Goal: Book appointment/travel/reservation

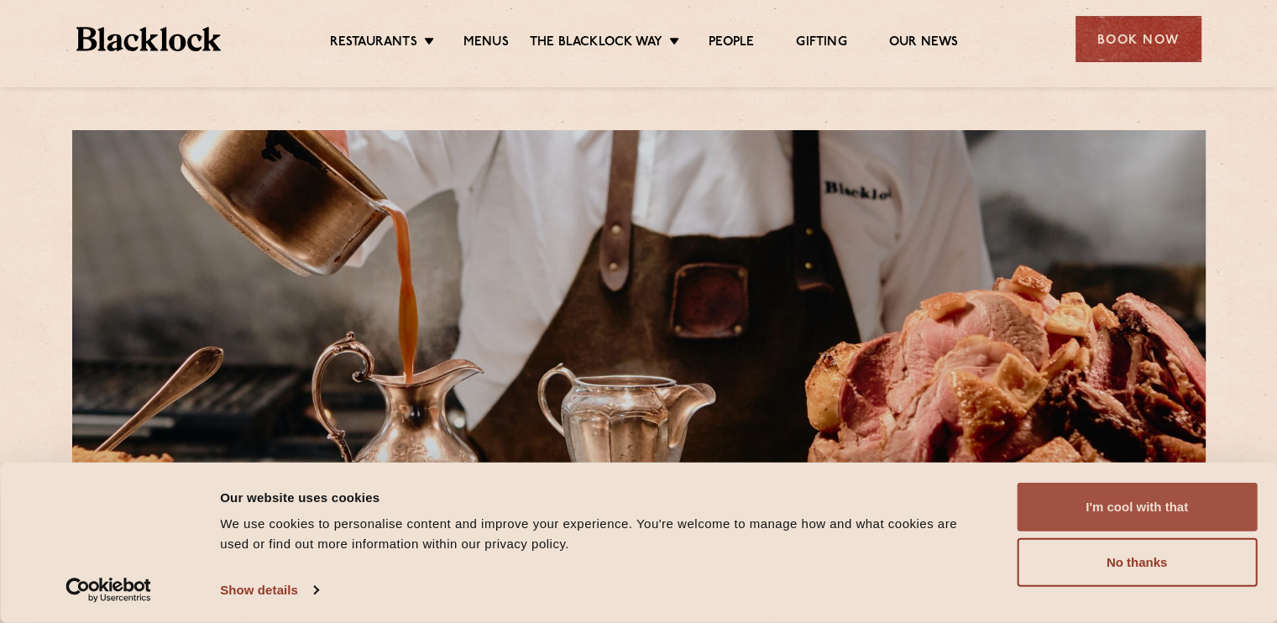
click at [1180, 507] on button "I'm cool with that" at bounding box center [1137, 507] width 240 height 49
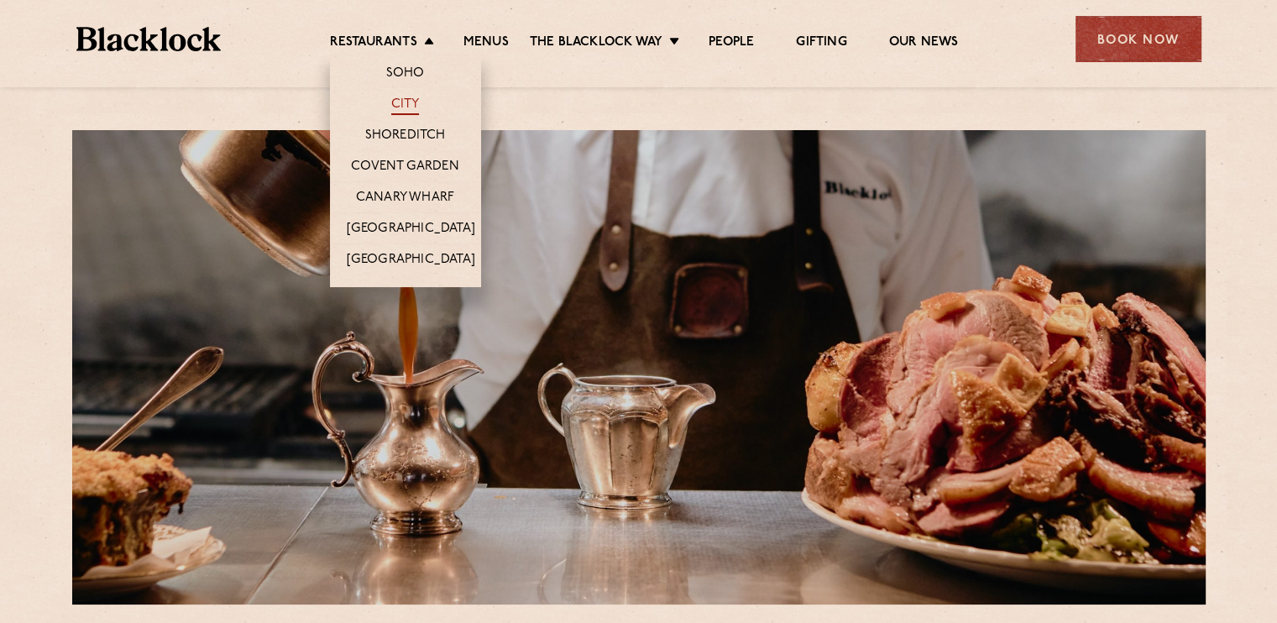
click at [400, 109] on link "City" at bounding box center [405, 106] width 29 height 18
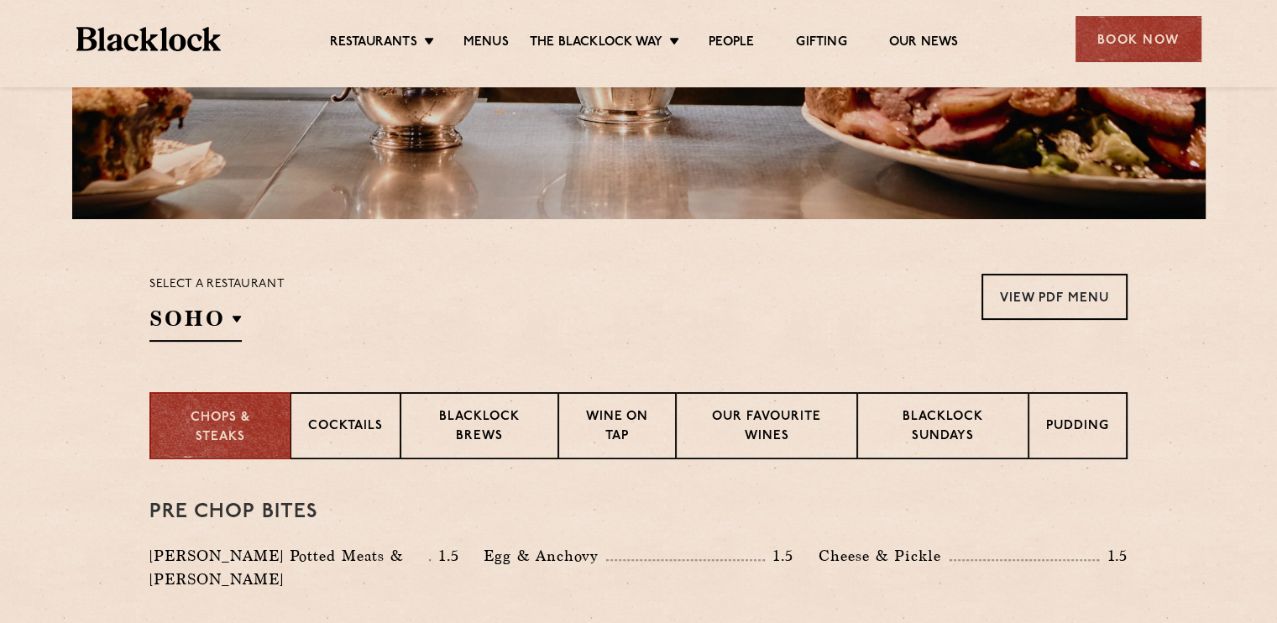
scroll to position [384, 0]
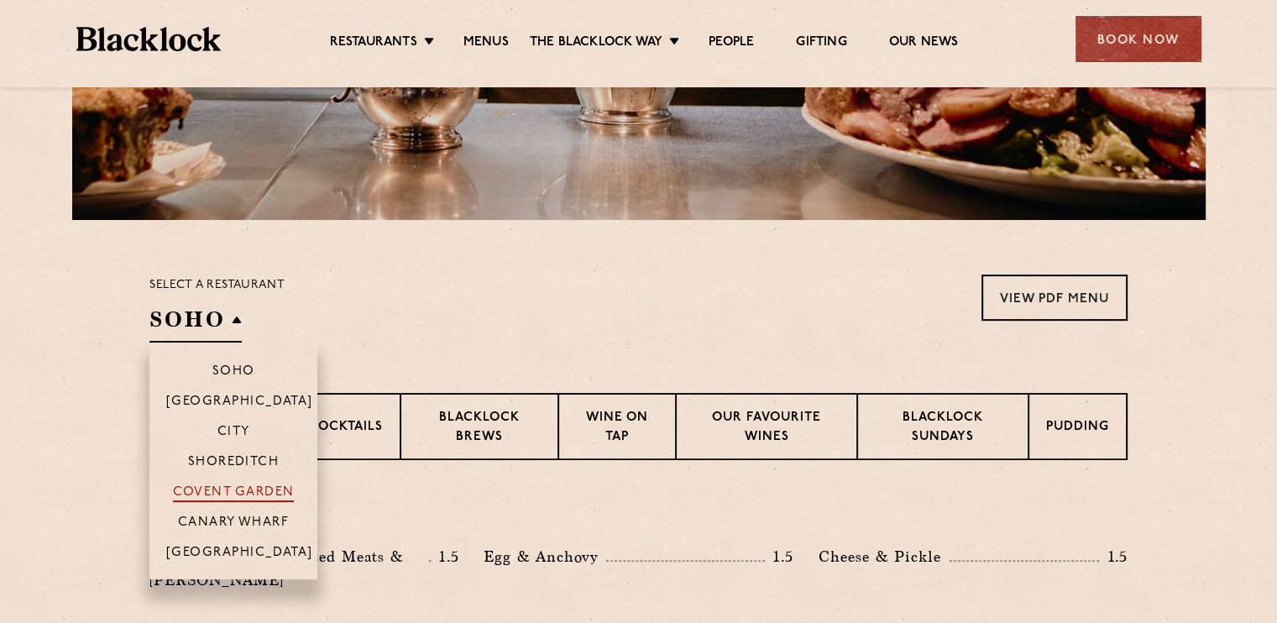
click at [253, 496] on p "Covent Garden" at bounding box center [234, 493] width 122 height 17
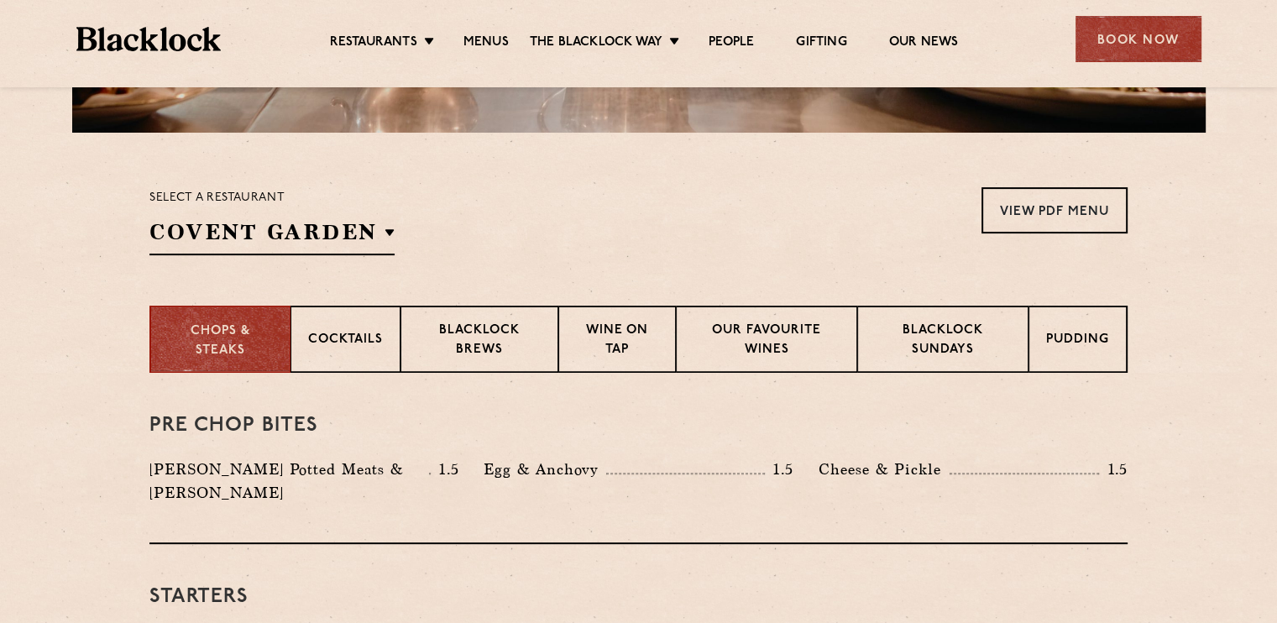
scroll to position [487, 0]
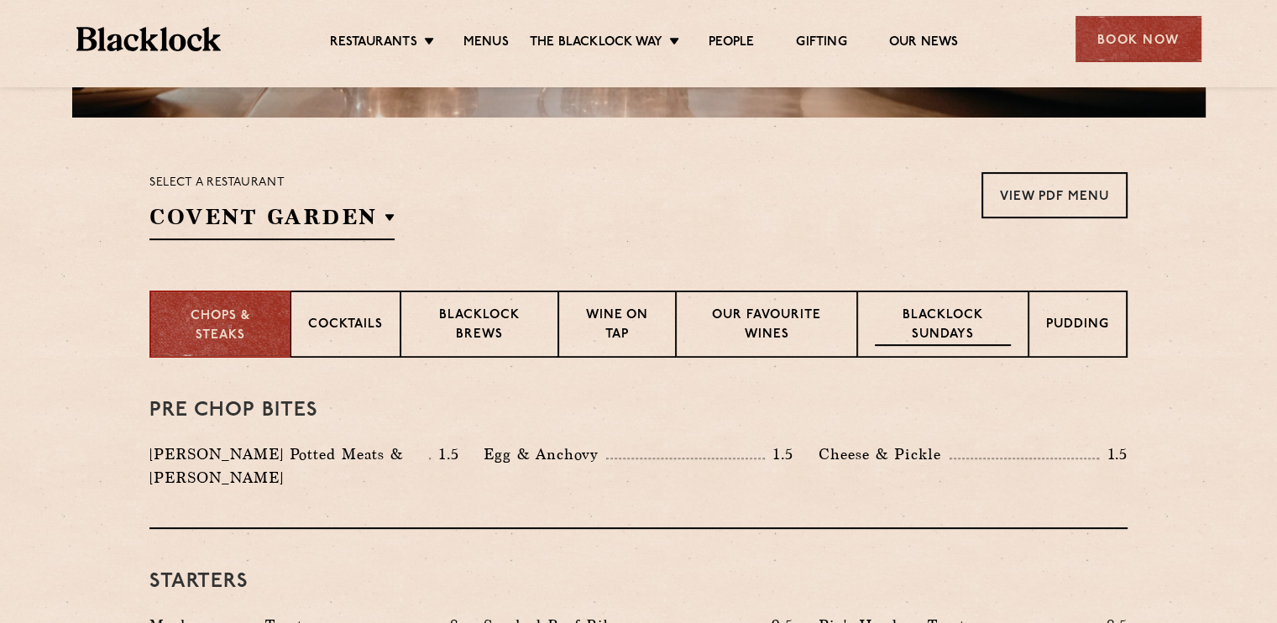
click at [973, 322] on p "Blacklock Sundays" at bounding box center [943, 325] width 136 height 39
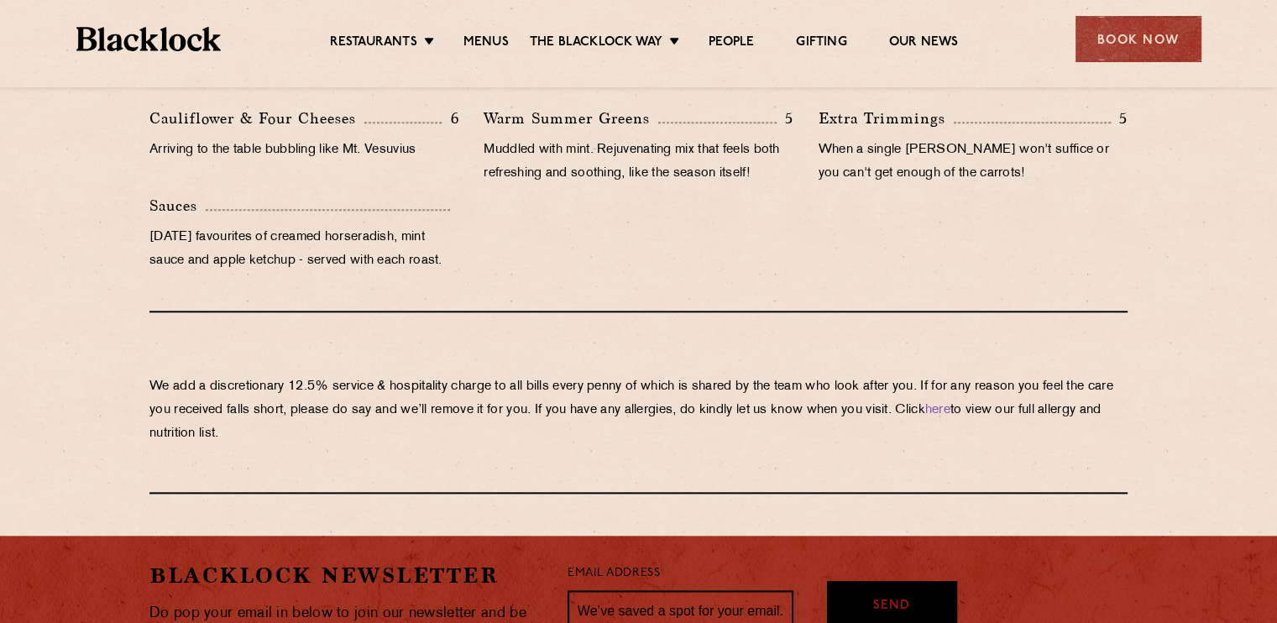
scroll to position [1780, 0]
click at [1175, 39] on div "Book Now" at bounding box center [1138, 39] width 126 height 46
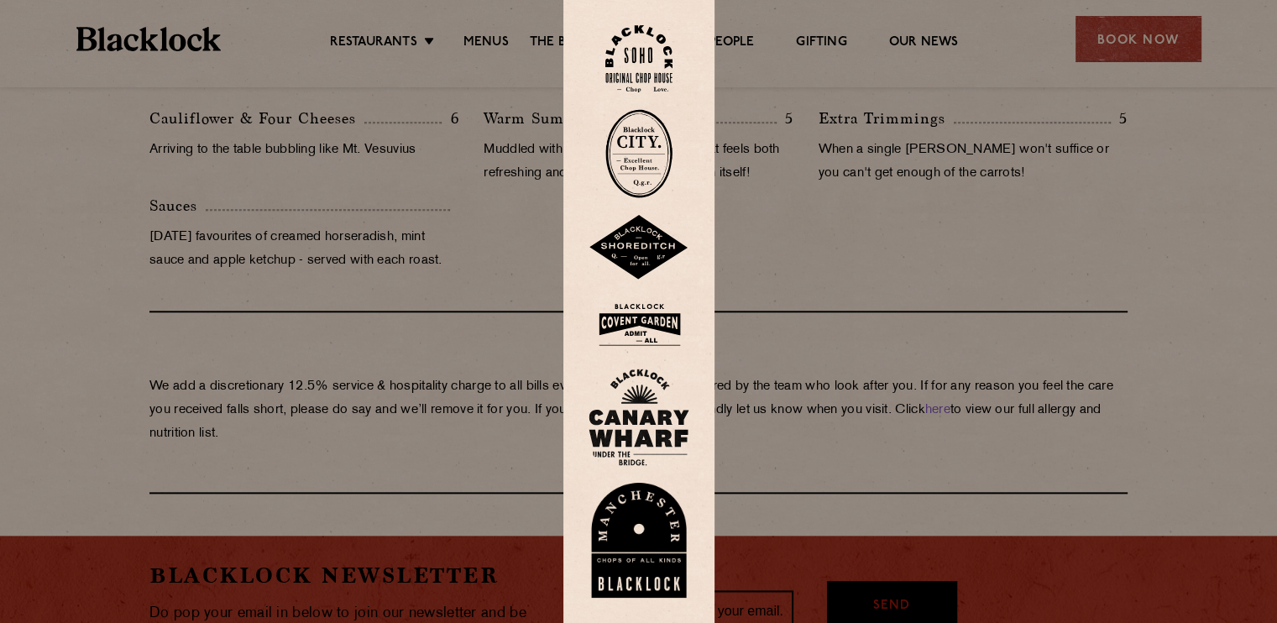
click at [651, 322] on img at bounding box center [638, 324] width 101 height 55
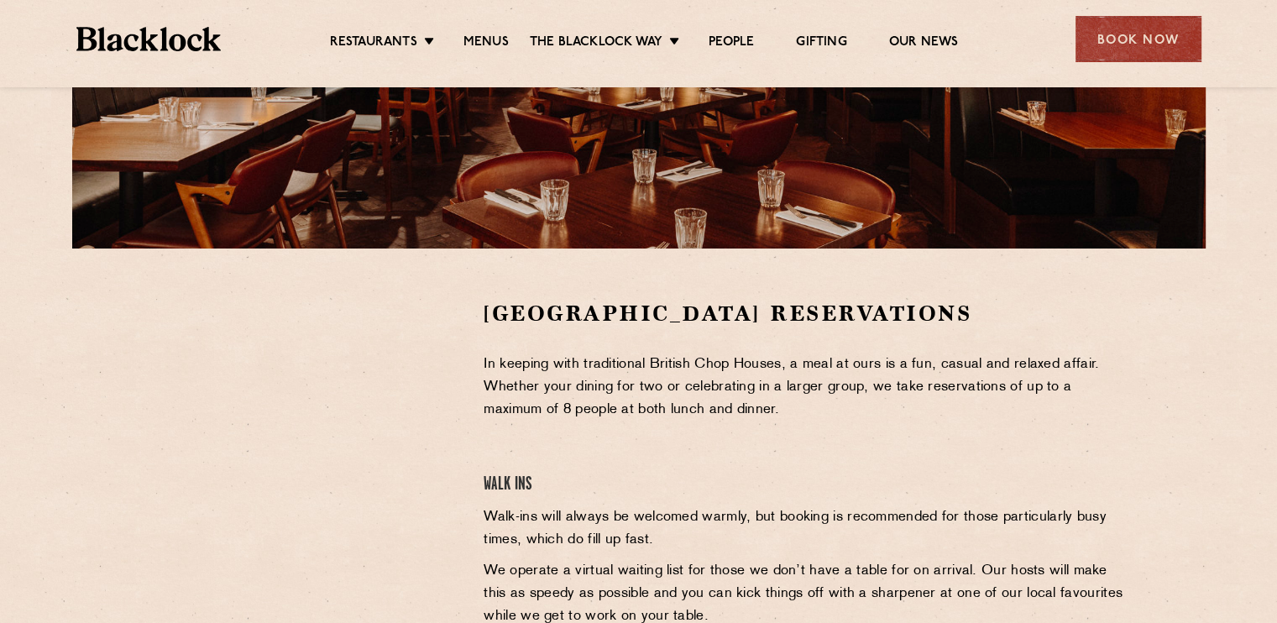
scroll to position [437, 0]
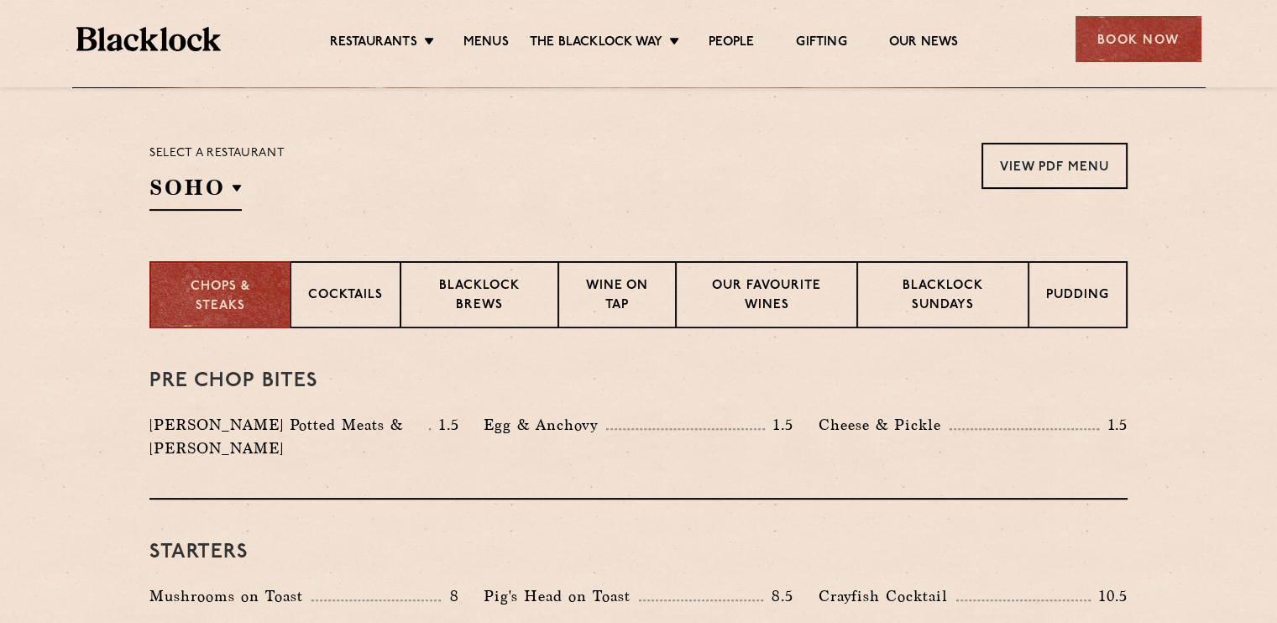
scroll to position [517, 0]
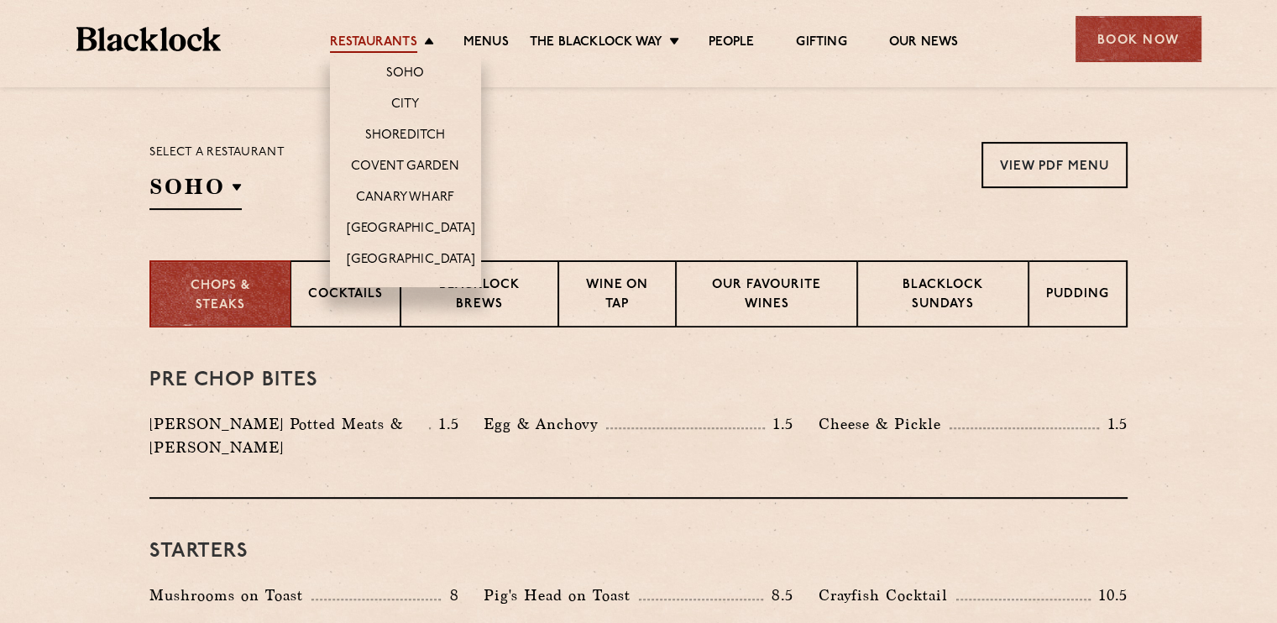
click at [400, 38] on link "Restaurants" at bounding box center [373, 43] width 87 height 18
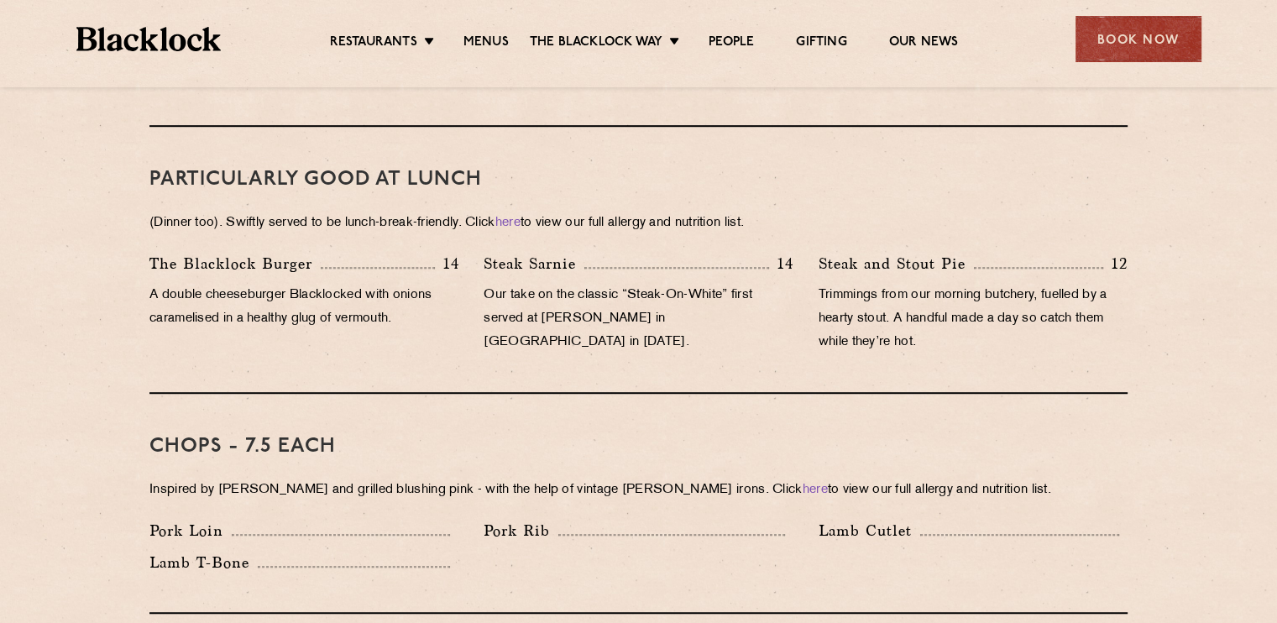
scroll to position [1034, 0]
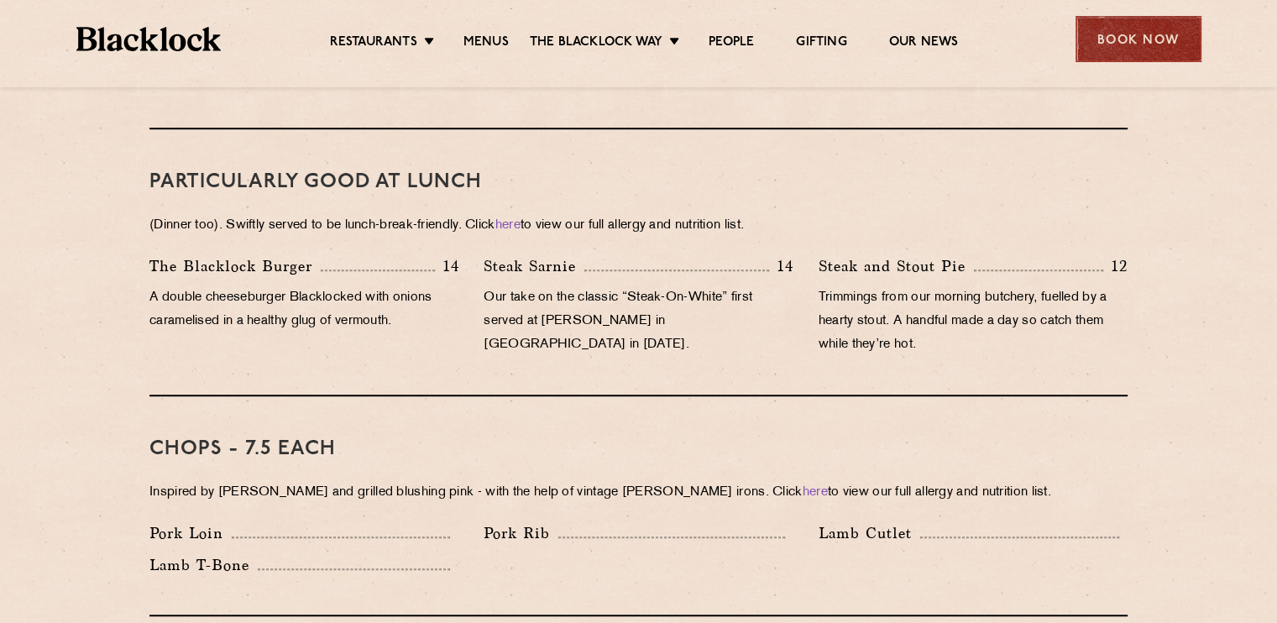
click at [1143, 41] on div "Book Now" at bounding box center [1138, 39] width 126 height 46
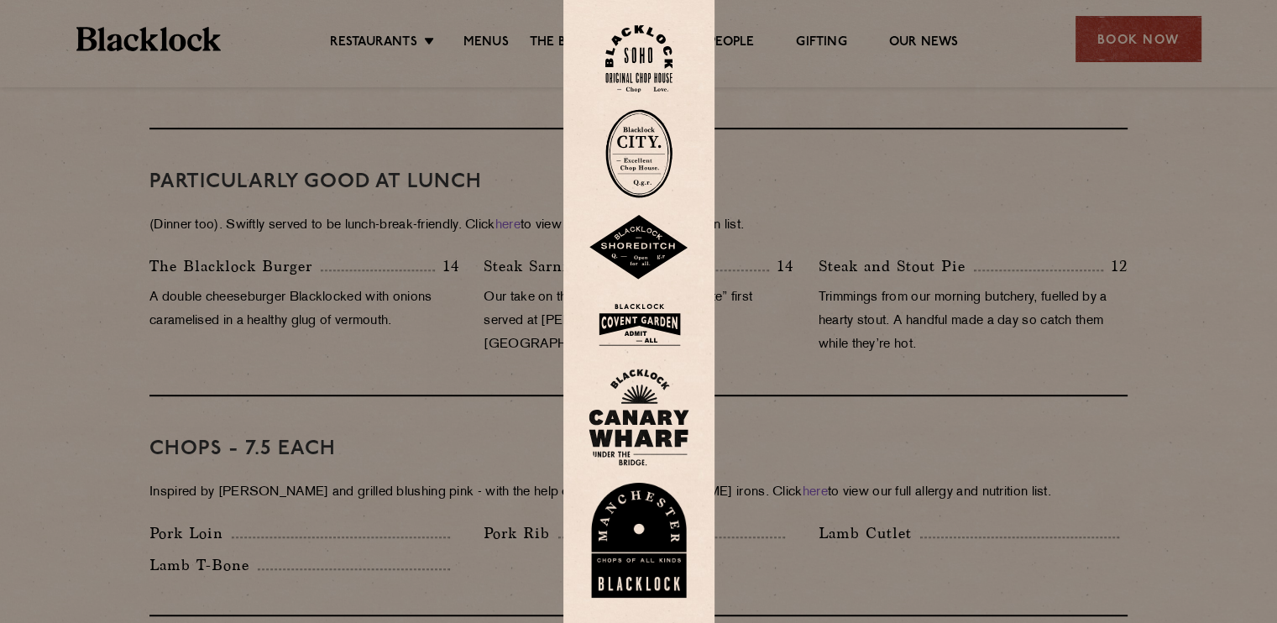
click at [645, 392] on img at bounding box center [638, 417] width 101 height 97
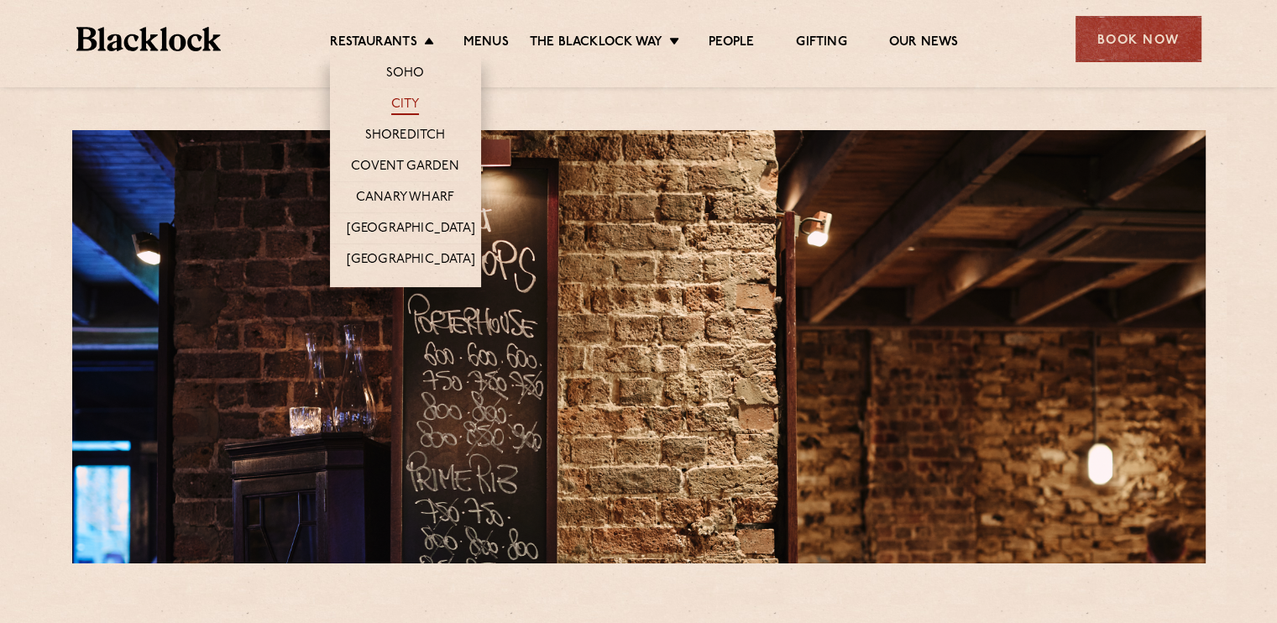
click at [409, 103] on link "City" at bounding box center [405, 106] width 29 height 18
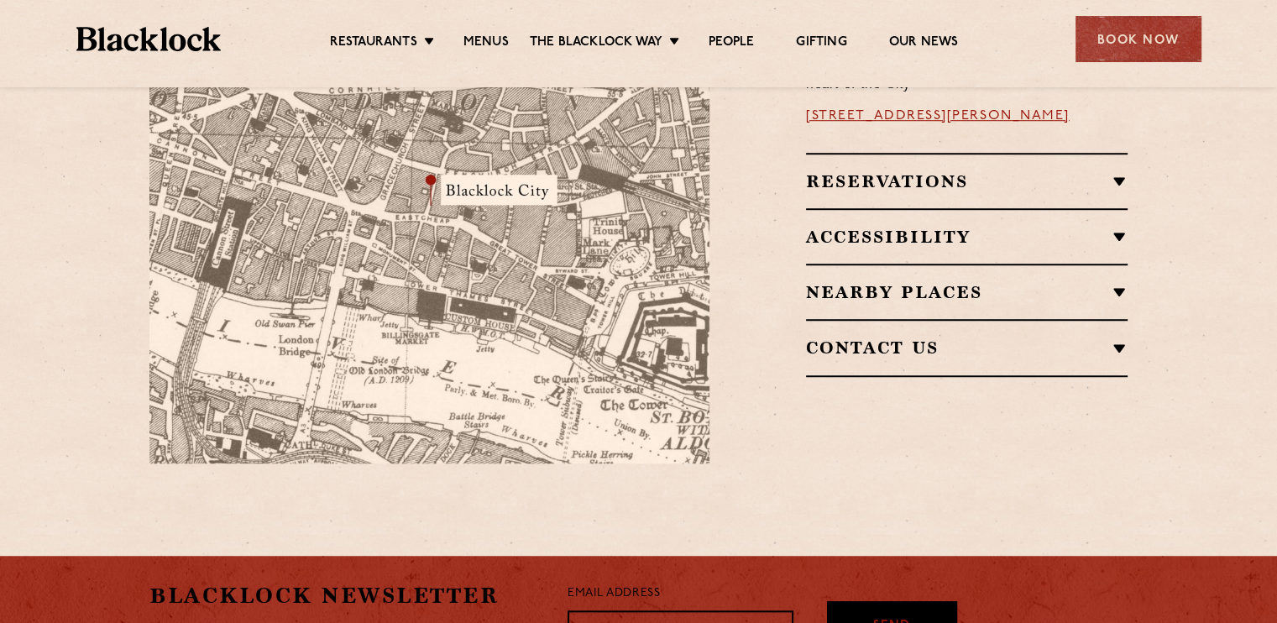
scroll to position [1144, 0]
